Goal: Book appointment/travel/reservation: Book appointment/travel/reservation

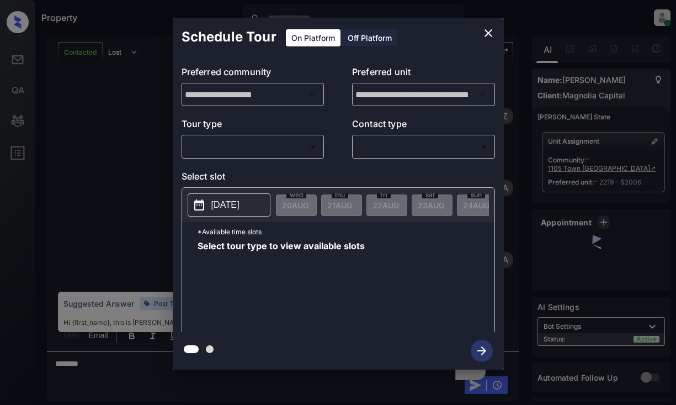
click at [287, 139] on body "Property Dominic Ceralde Online Set yourself offline Set yourself on break Prof…" at bounding box center [338, 202] width 676 height 405
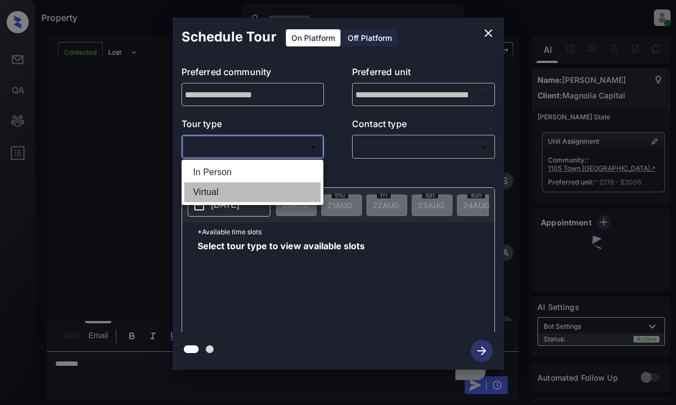
click at [271, 194] on li "Virtual" at bounding box center [252, 192] width 136 height 20
type input "*******"
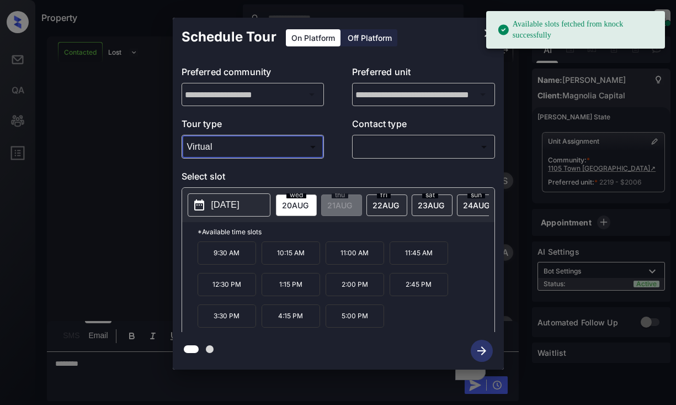
click at [372, 197] on div "fri 22 AUG" at bounding box center [386, 205] width 41 height 22
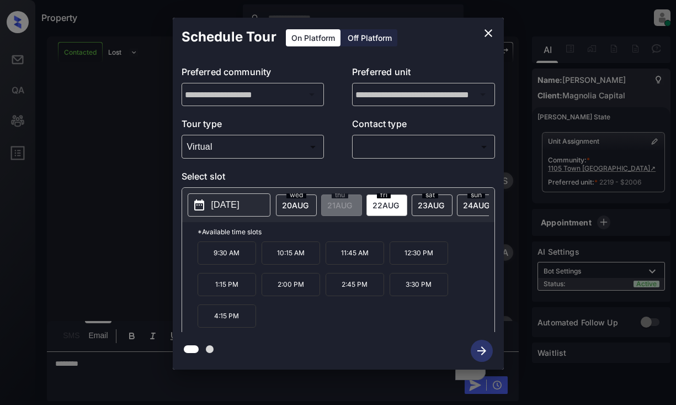
click at [487, 33] on icon "close" at bounding box center [489, 33] width 8 height 8
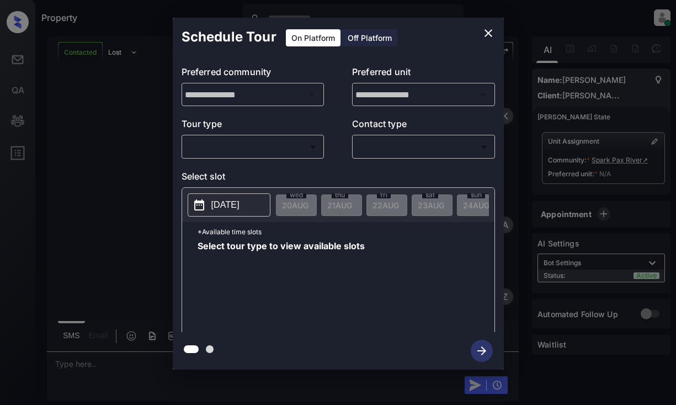
scroll to position [289, 0]
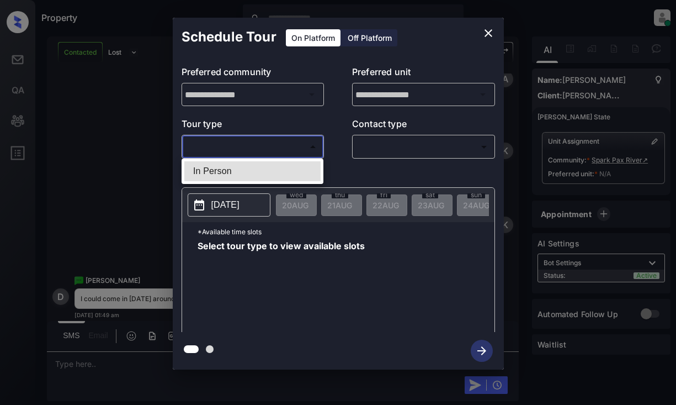
click at [278, 147] on body "Property [PERSON_NAME] Online Set yourself offline Set yourself on break Profil…" at bounding box center [338, 202] width 676 height 405
click at [276, 166] on li "In Person" at bounding box center [252, 171] width 136 height 20
type input "********"
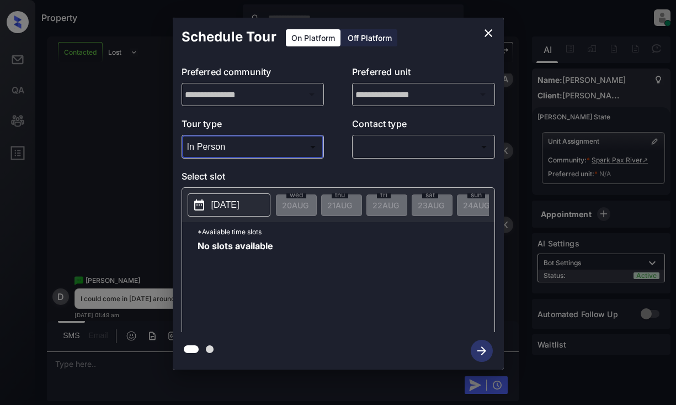
click at [263, 202] on button "2025-08-20" at bounding box center [229, 204] width 83 height 23
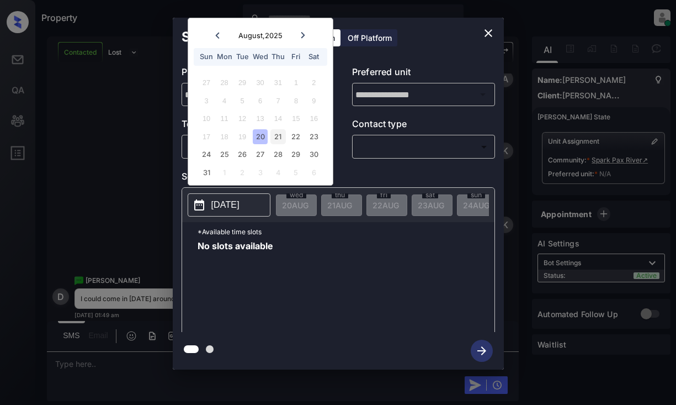
click at [281, 135] on div "21" at bounding box center [277, 136] width 15 height 15
click at [299, 136] on div "22" at bounding box center [296, 136] width 15 height 15
click at [311, 137] on div "23" at bounding box center [313, 136] width 15 height 15
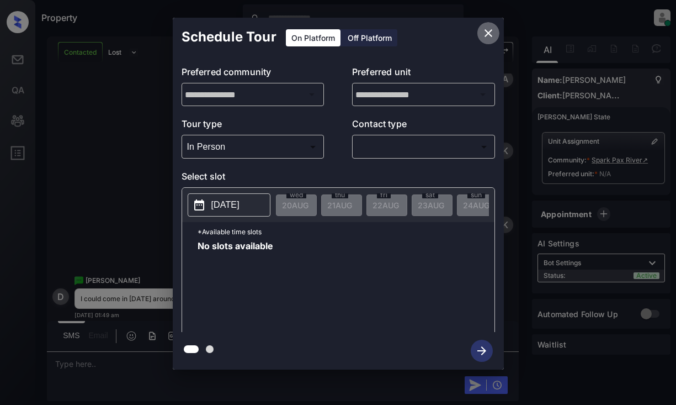
click at [484, 28] on icon "close" at bounding box center [488, 32] width 13 height 13
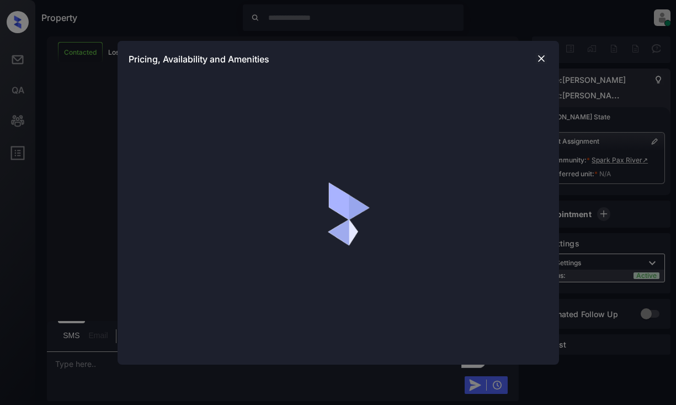
scroll to position [1098, 0]
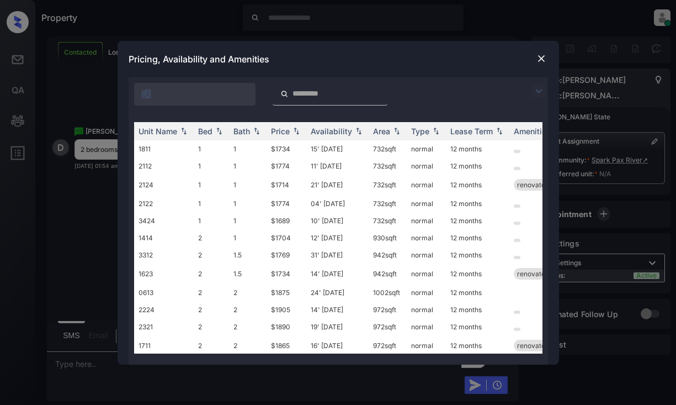
click at [534, 93] on img at bounding box center [538, 90] width 13 height 13
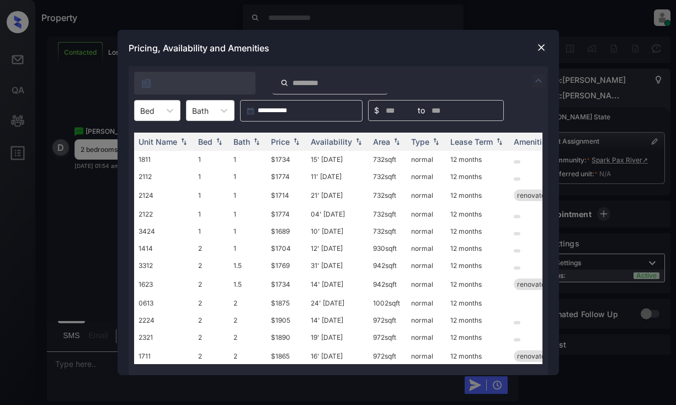
click at [142, 124] on div "Unit Name Bed Bath Price Availability Area Type Lease Term Amenities 1811 1 1 $…" at bounding box center [338, 247] width 419 height 253
click at [148, 115] on div at bounding box center [147, 111] width 14 height 12
click at [143, 151] on div "2" at bounding box center [157, 157] width 46 height 20
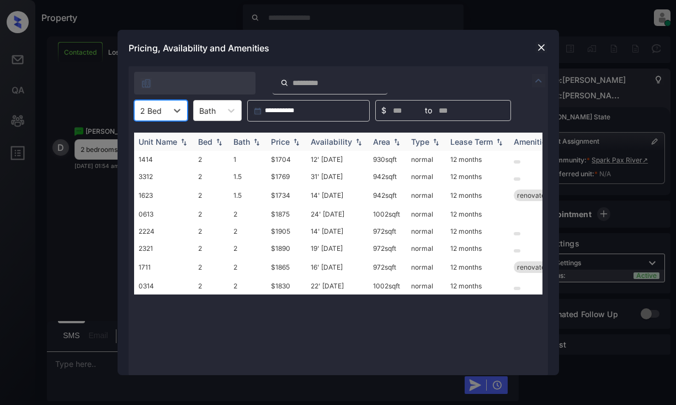
click at [279, 139] on div "Price" at bounding box center [280, 141] width 19 height 9
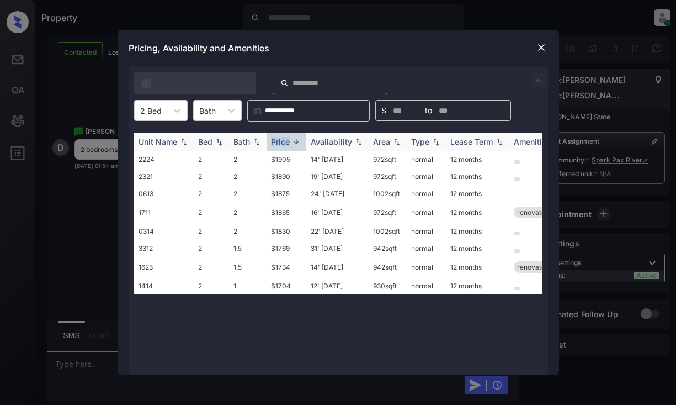
click at [279, 139] on div "Price" at bounding box center [280, 141] width 19 height 9
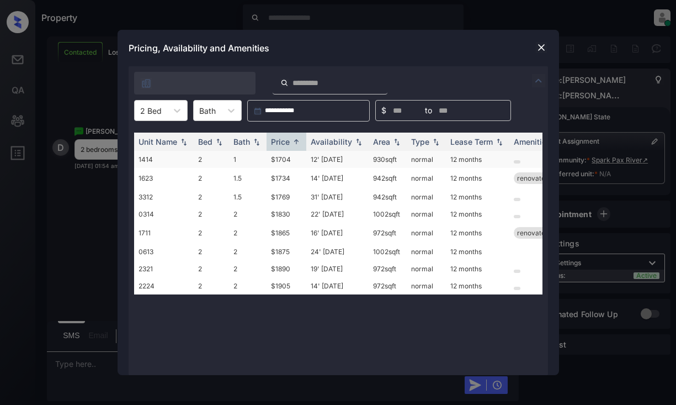
click at [295, 161] on td "$1704" at bounding box center [287, 159] width 40 height 17
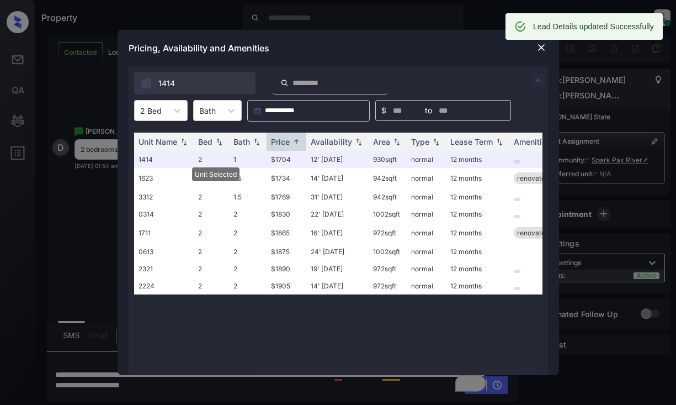
click at [538, 44] on img at bounding box center [541, 47] width 11 height 11
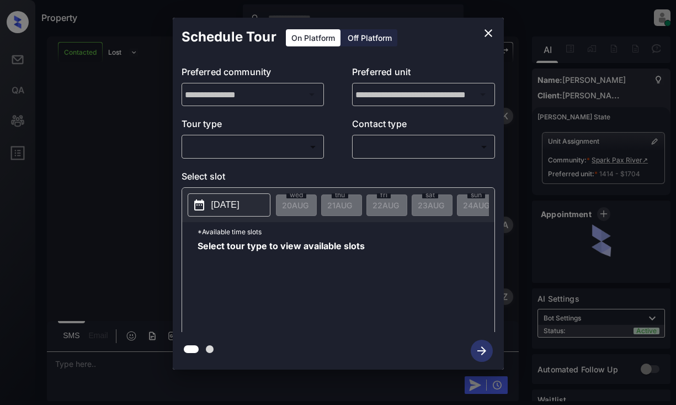
scroll to position [1661, 0]
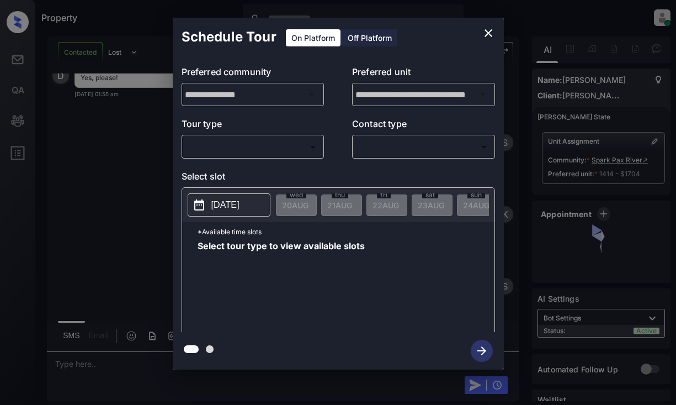
click at [88, 153] on div "**********" at bounding box center [338, 193] width 676 height 387
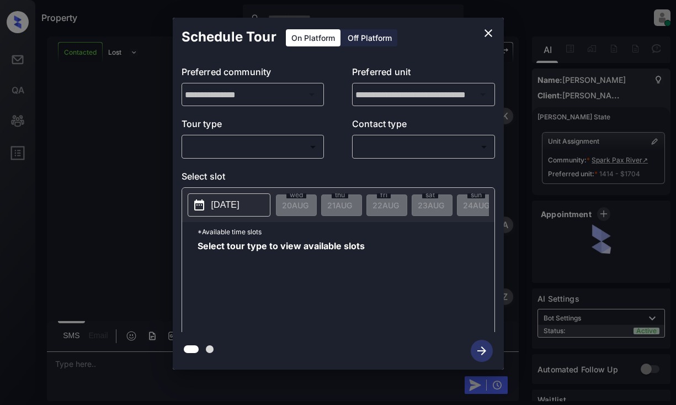
scroll to position [1661, 0]
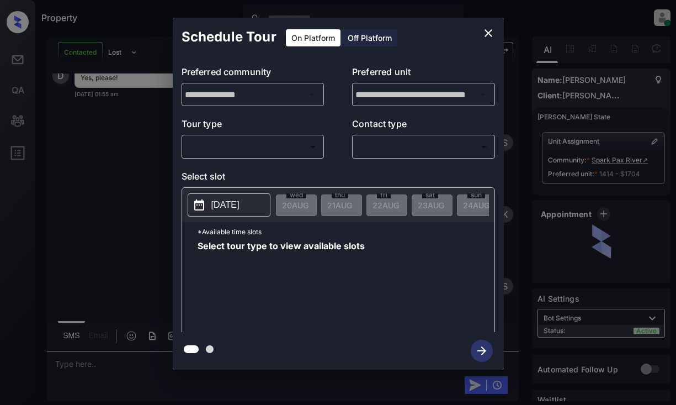
click at [262, 150] on body "Property [PERSON_NAME] Online Set yourself offline Set yourself on break Profil…" at bounding box center [338, 202] width 676 height 405
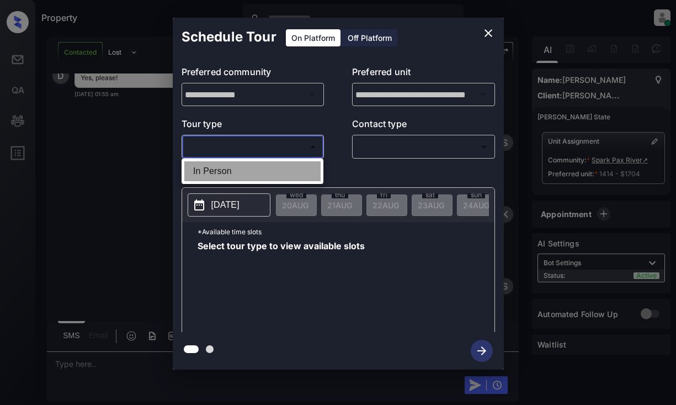
click at [251, 171] on li "In Person" at bounding box center [252, 171] width 136 height 20
type input "********"
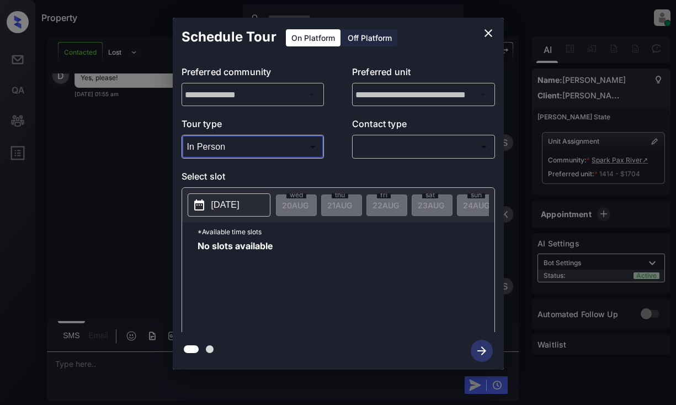
click at [490, 33] on icon "close" at bounding box center [488, 32] width 13 height 13
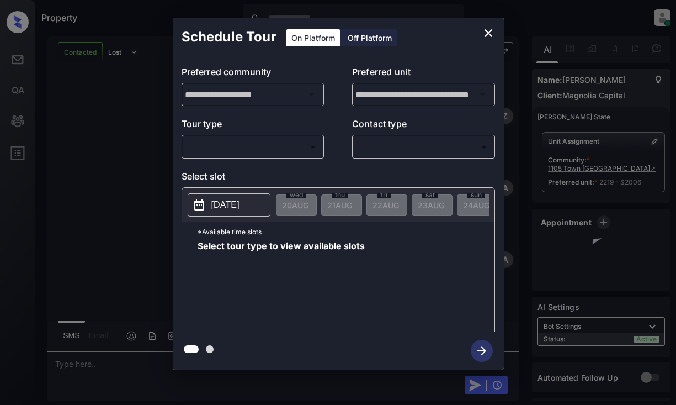
scroll to position [2222, 0]
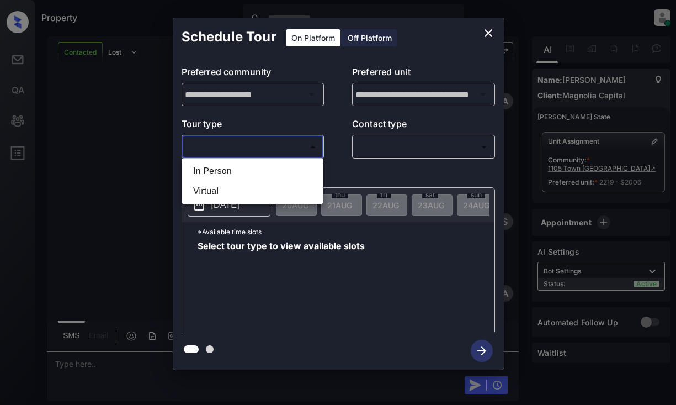
click at [285, 142] on body "Property Dominic Ceralde Online Set yourself offline Set yourself on break Prof…" at bounding box center [338, 202] width 676 height 405
click at [265, 191] on li "Virtual" at bounding box center [252, 191] width 136 height 20
type input "*******"
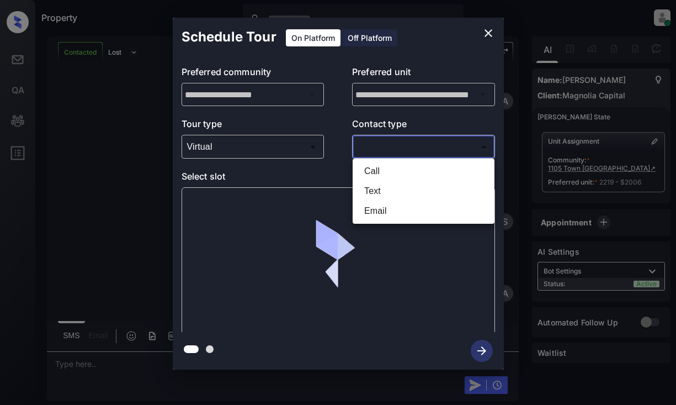
click at [426, 143] on body "Property Dominic Ceralde Online Set yourself offline Set yourself on break Prof…" at bounding box center [338, 202] width 676 height 405
click at [408, 207] on li "Email" at bounding box center [423, 211] width 136 height 20
type input "*****"
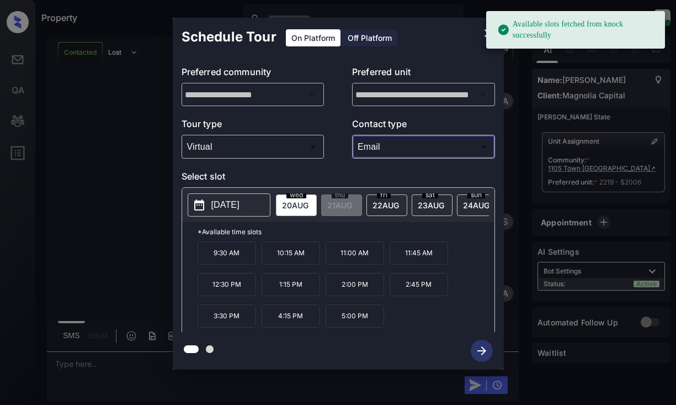
click at [387, 199] on div "fri 22 AUG" at bounding box center [386, 205] width 41 height 22
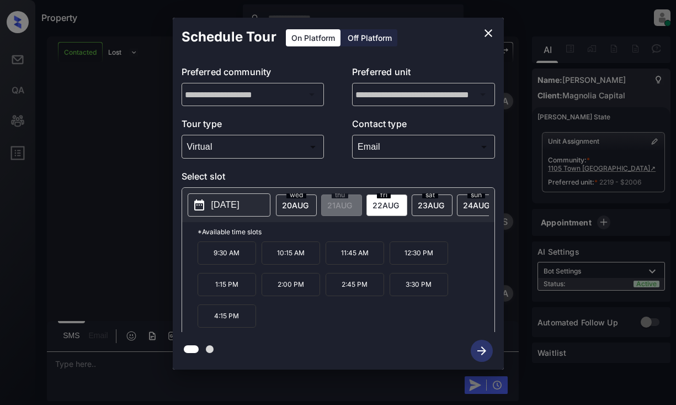
click at [284, 257] on p "10:15 AM" at bounding box center [291, 252] width 58 height 23
click at [485, 347] on icon "button" at bounding box center [482, 350] width 22 height 22
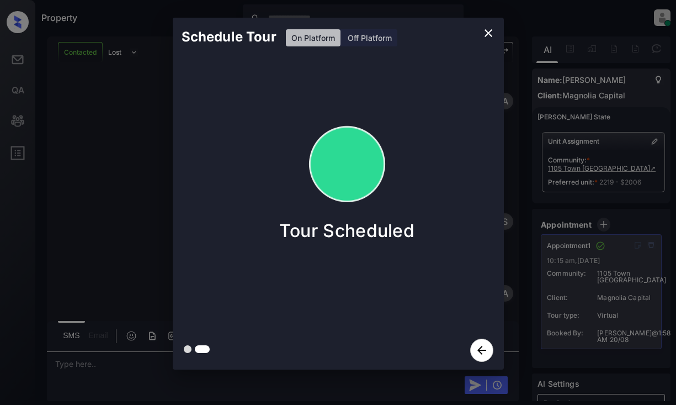
click at [75, 180] on div "Schedule Tour On Platform Off Platform Tour Scheduled" at bounding box center [338, 193] width 676 height 387
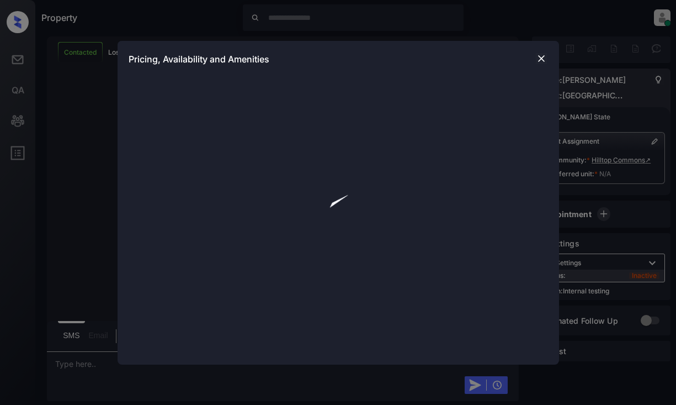
scroll to position [1914, 0]
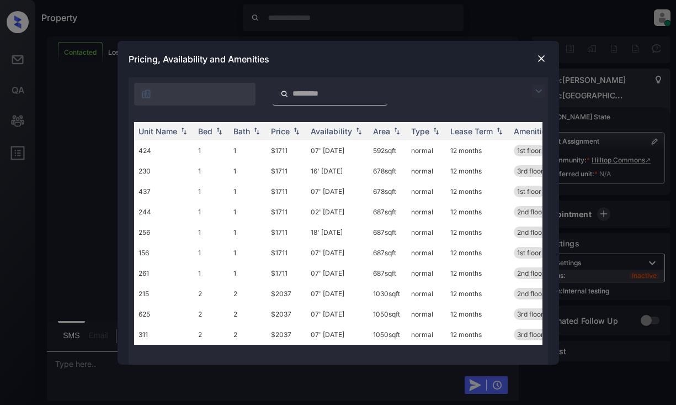
click at [542, 95] on img at bounding box center [538, 90] width 13 height 13
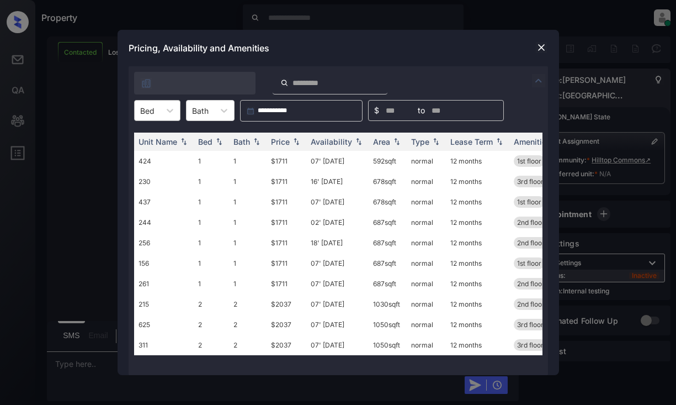
click at [153, 113] on div at bounding box center [147, 111] width 14 height 12
click at [154, 153] on div "2" at bounding box center [157, 157] width 46 height 20
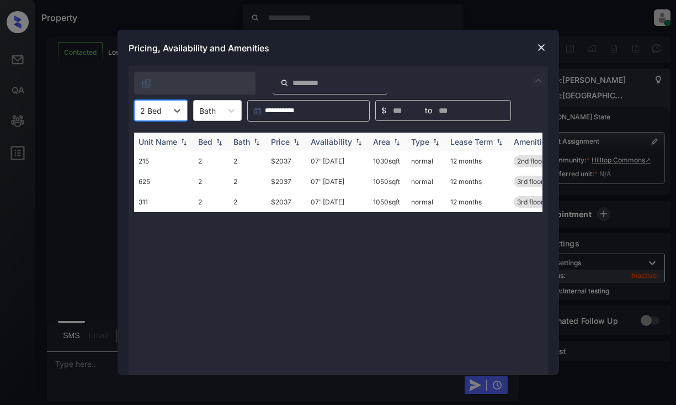
click at [292, 139] on img at bounding box center [296, 142] width 11 height 8
click at [292, 139] on img at bounding box center [296, 141] width 11 height 8
click at [278, 163] on td "$2037" at bounding box center [287, 161] width 40 height 20
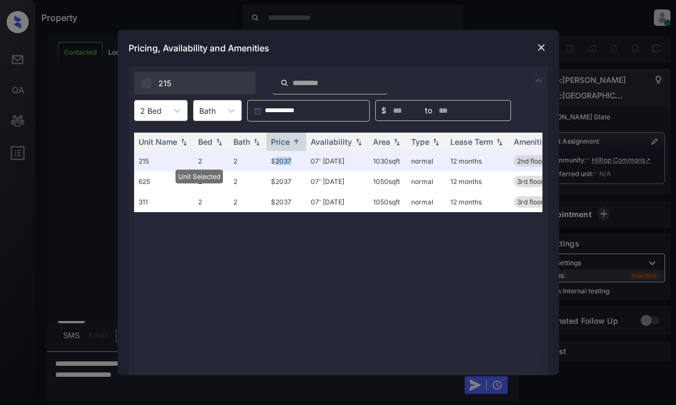
click at [545, 47] on img at bounding box center [541, 47] width 11 height 11
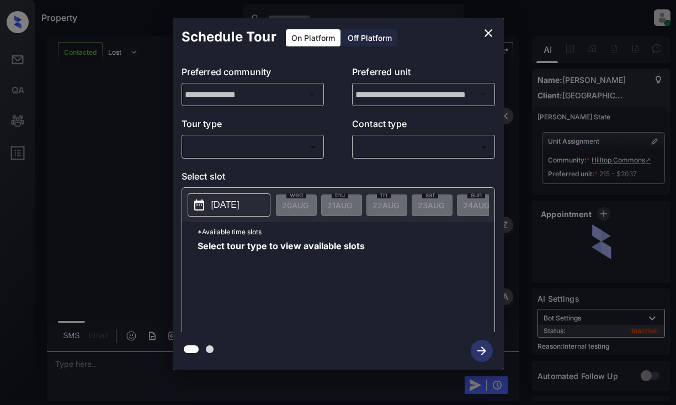
click at [284, 151] on body "Property [PERSON_NAME] Online Set yourself offline Set yourself on break Profil…" at bounding box center [338, 202] width 676 height 405
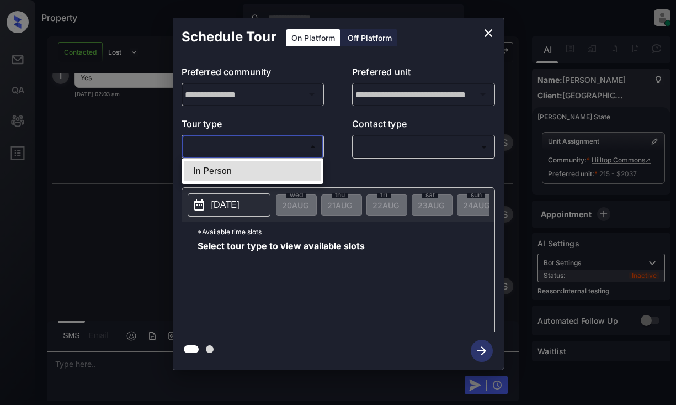
click at [279, 172] on li "In Person" at bounding box center [252, 171] width 136 height 20
type input "********"
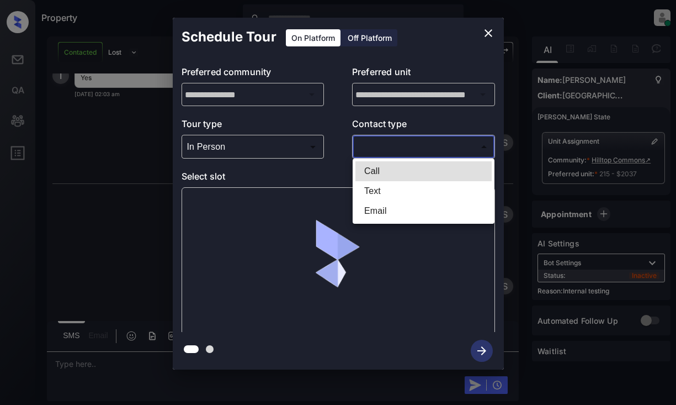
click at [409, 147] on body "Property Dominic Ceralde Online Set yourself offline Set yourself on break Prof…" at bounding box center [338, 202] width 676 height 405
click at [393, 189] on li "Text" at bounding box center [423, 191] width 136 height 20
type input "****"
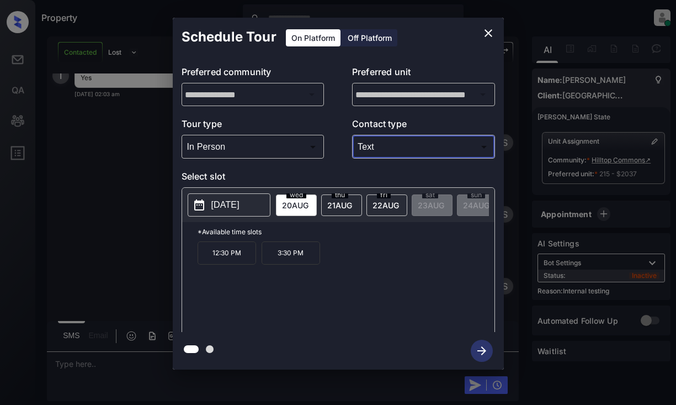
click at [236, 258] on p "12:30 PM" at bounding box center [227, 252] width 58 height 23
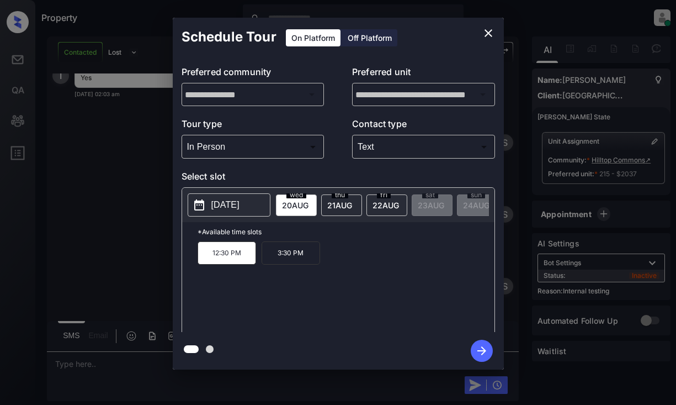
click at [481, 348] on icon "button" at bounding box center [482, 350] width 22 height 22
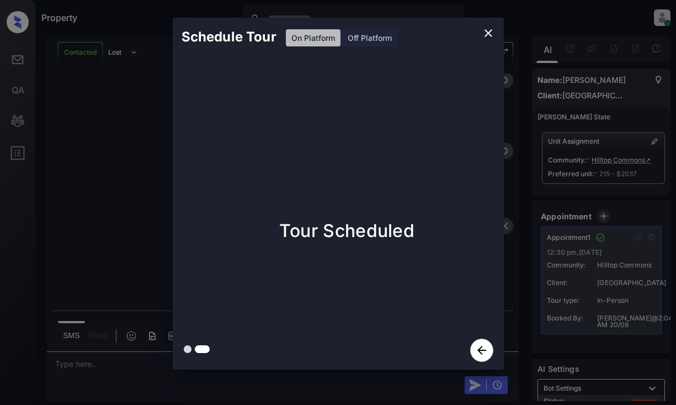
scroll to position [2810, 0]
click at [135, 178] on div "Schedule Tour On Platform Off Platform Tour Scheduled" at bounding box center [338, 193] width 676 height 387
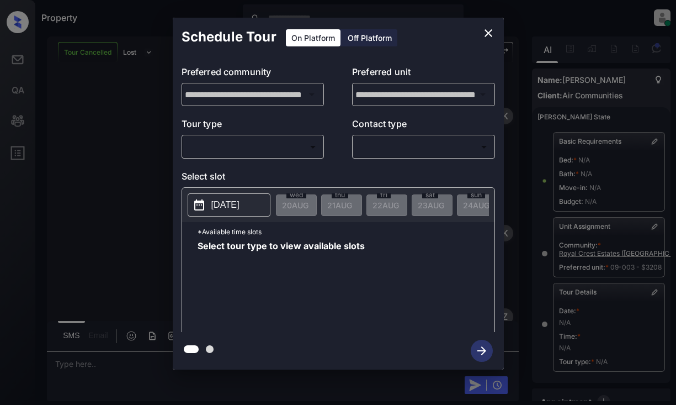
scroll to position [150, 0]
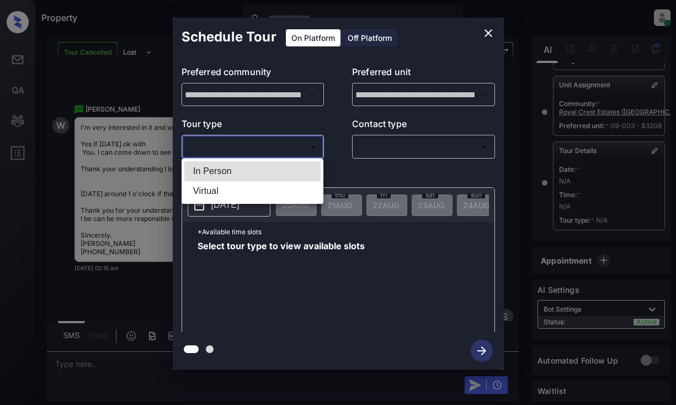
click at [255, 145] on body "Property [PERSON_NAME] Online Set yourself offline Set yourself on break Profil…" at bounding box center [338, 202] width 676 height 405
click at [259, 166] on li "In Person" at bounding box center [252, 171] width 136 height 20
type input "********"
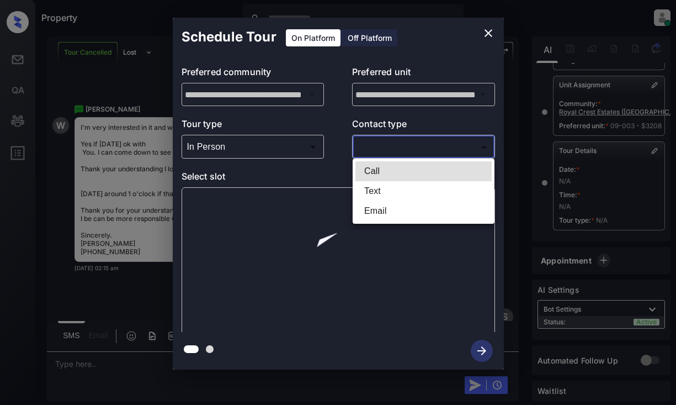
click at [413, 140] on body "Property [PERSON_NAME] Online Set yourself offline Set yourself on break Profil…" at bounding box center [338, 202] width 676 height 405
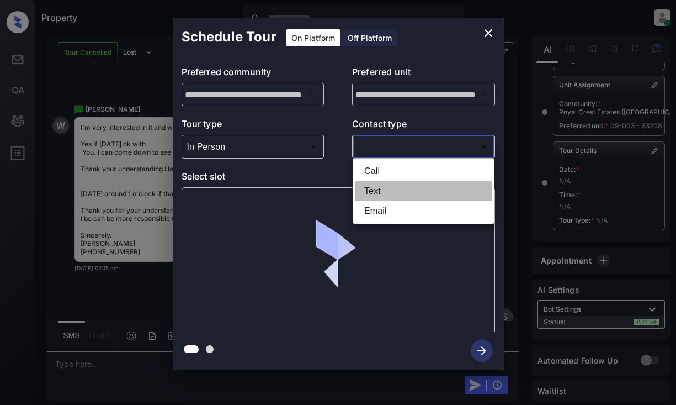
click at [412, 199] on li "Text" at bounding box center [423, 191] width 136 height 20
type input "****"
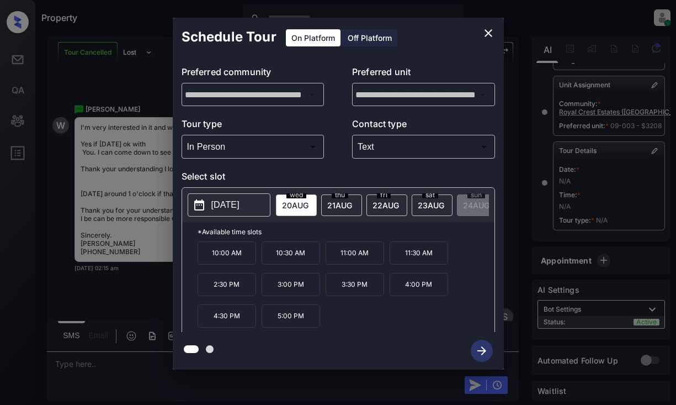
click at [236, 211] on p "[DATE]" at bounding box center [225, 204] width 28 height 13
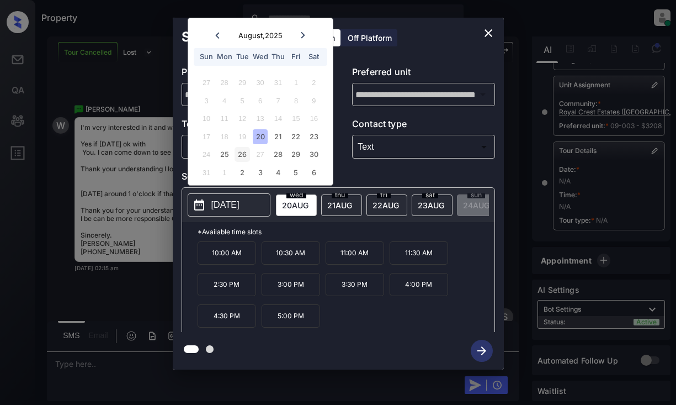
click at [241, 152] on div "26" at bounding box center [242, 154] width 15 height 15
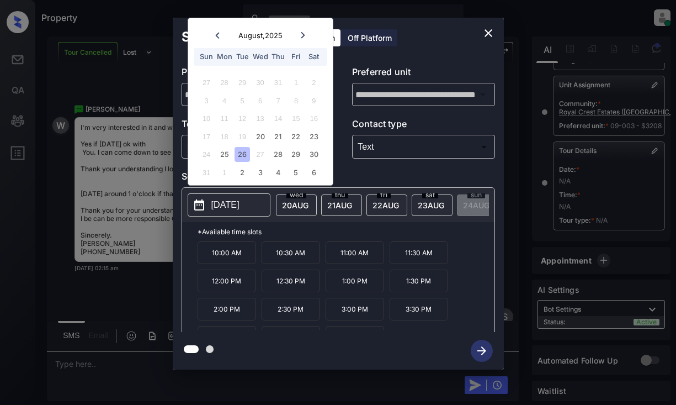
click at [348, 288] on p "1:00 PM" at bounding box center [355, 280] width 58 height 23
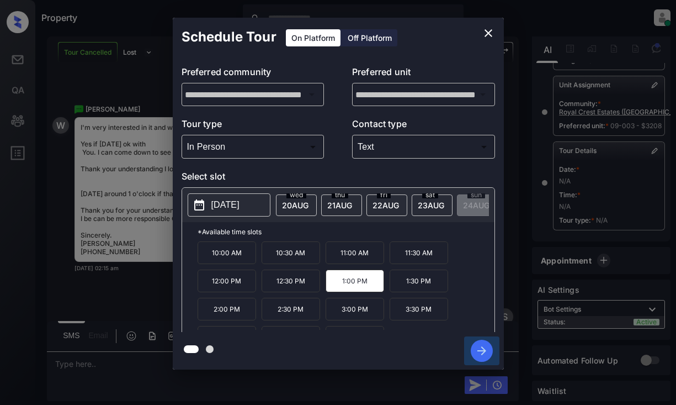
click at [480, 348] on icon "button" at bounding box center [482, 350] width 22 height 22
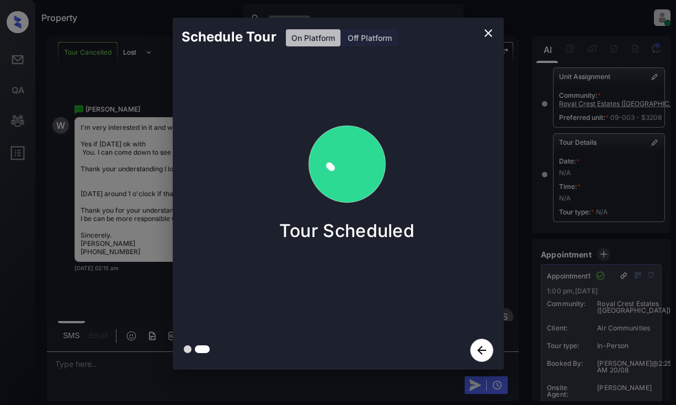
click at [131, 283] on div "Schedule Tour On Platform Off Platform Tour Scheduled" at bounding box center [338, 193] width 676 height 387
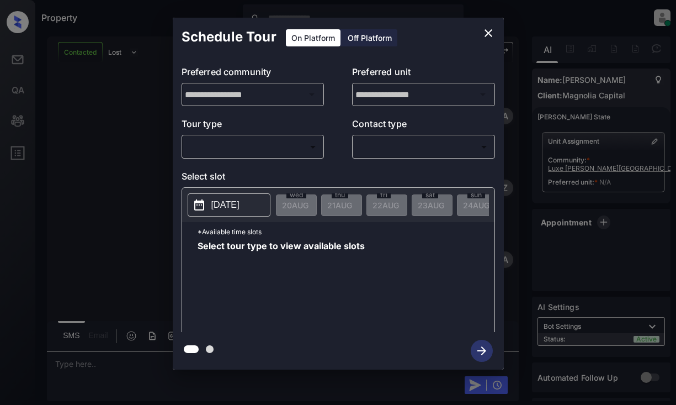
scroll to position [291, 0]
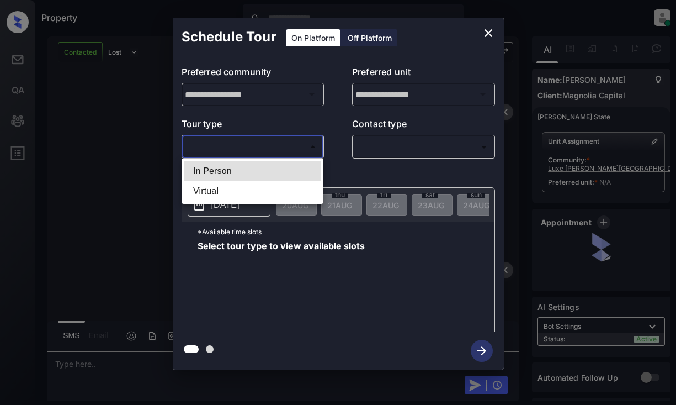
click at [251, 139] on body "Property [PERSON_NAME] Online Set yourself offline Set yourself on break Profil…" at bounding box center [338, 202] width 676 height 405
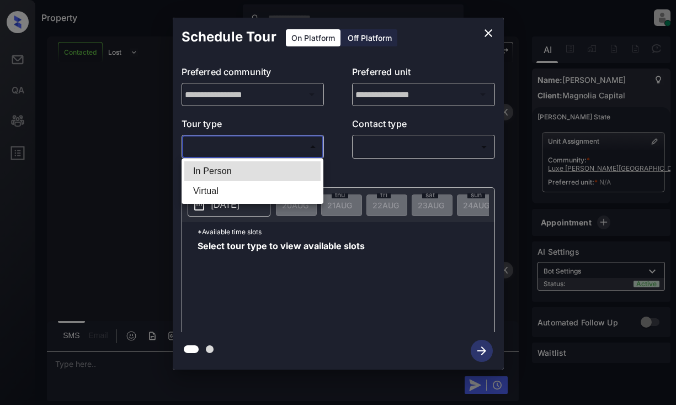
click at [261, 174] on li "In Person" at bounding box center [252, 171] width 136 height 20
type input "********"
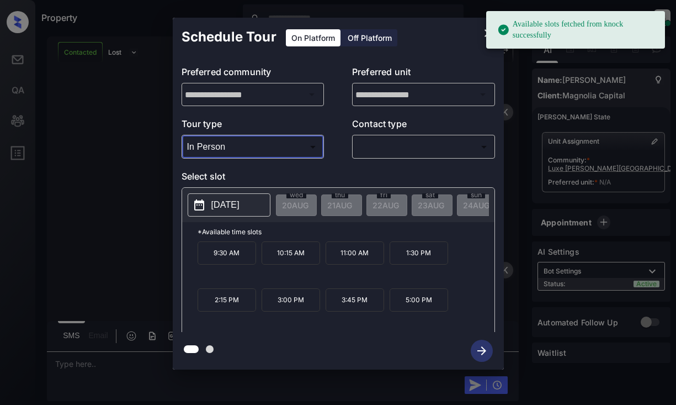
click at [235, 203] on p "[DATE]" at bounding box center [225, 204] width 28 height 13
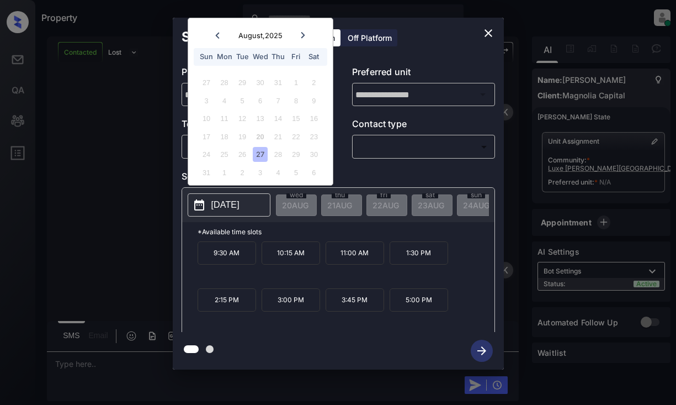
click at [476, 27] on div "Schedule Tour On Platform Off Platform" at bounding box center [338, 37] width 331 height 39
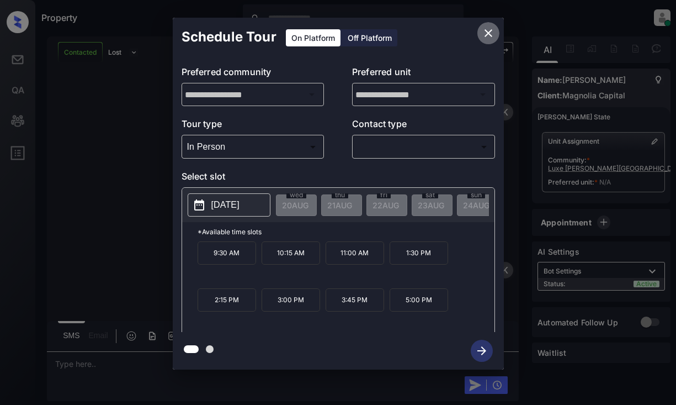
click at [494, 33] on icon "close" at bounding box center [488, 32] width 13 height 13
